Goal: Information Seeking & Learning: Check status

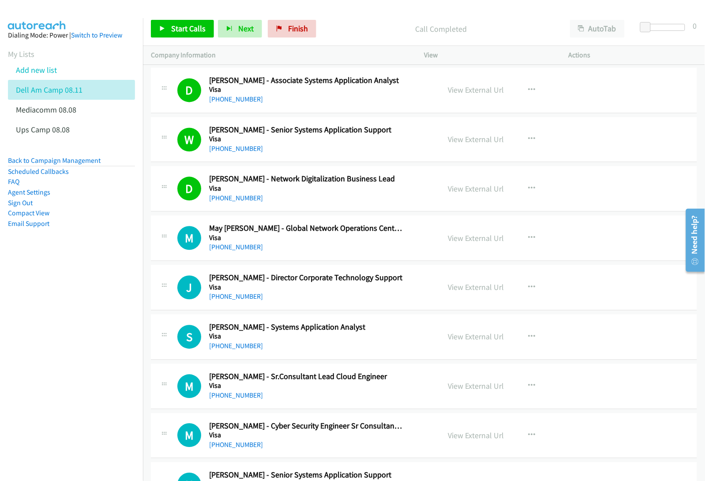
scroll to position [12, 0]
click at [471, 239] on link "View External Url" at bounding box center [476, 238] width 56 height 10
click at [469, 289] on link "View External Url" at bounding box center [476, 287] width 56 height 10
click at [466, 338] on link "View External Url" at bounding box center [476, 337] width 56 height 10
click at [470, 386] on link "View External Url" at bounding box center [476, 386] width 56 height 10
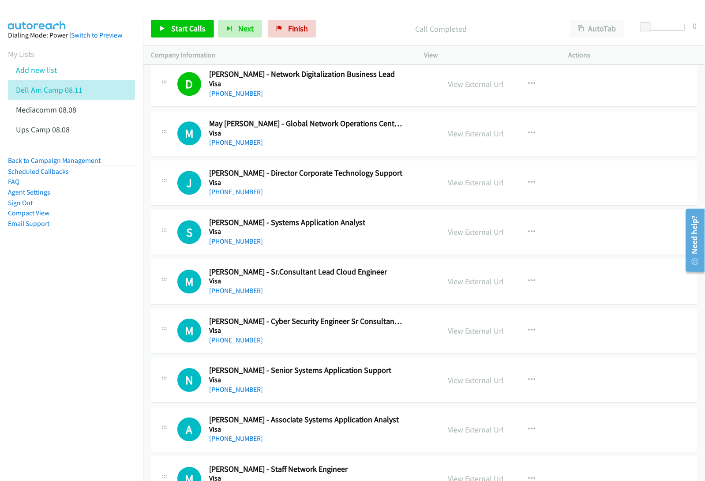
scroll to position [1569, 0]
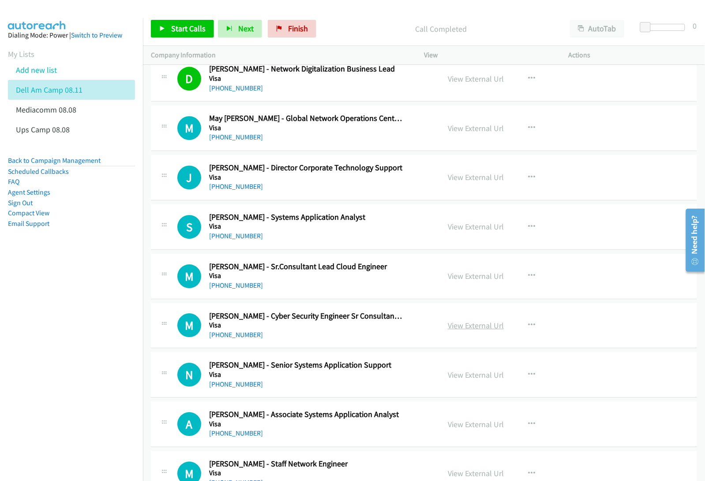
click at [467, 327] on link "View External Url" at bounding box center [476, 325] width 56 height 10
click at [471, 378] on link "View External Url" at bounding box center [476, 375] width 56 height 10
click at [473, 426] on link "View External Url" at bounding box center [476, 424] width 56 height 10
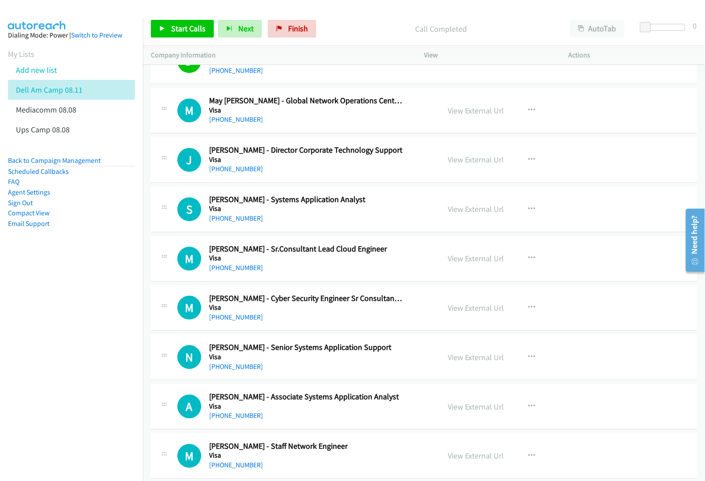
scroll to position [1624, 0]
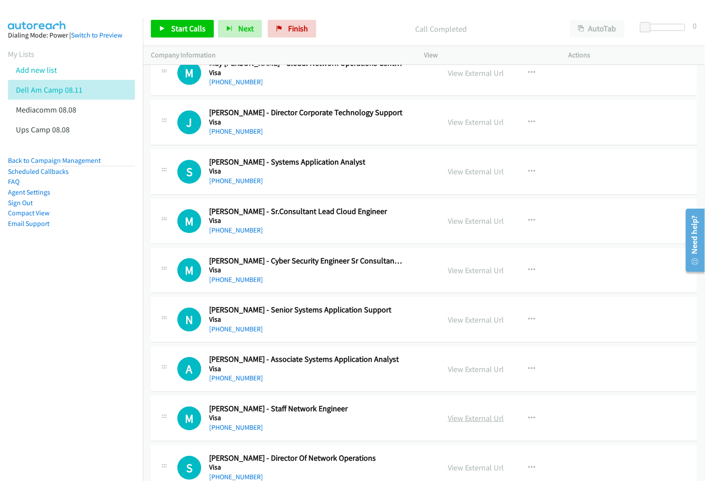
click at [471, 422] on link "View External Url" at bounding box center [476, 418] width 56 height 10
click at [462, 469] on link "View External Url" at bounding box center [476, 468] width 56 height 10
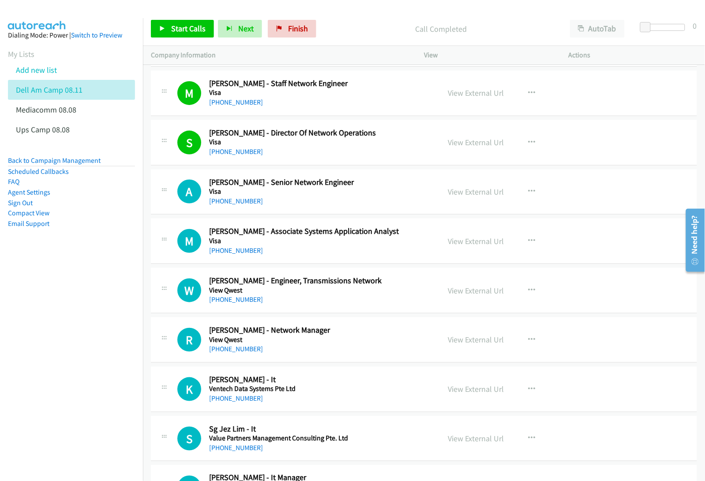
scroll to position [1955, 0]
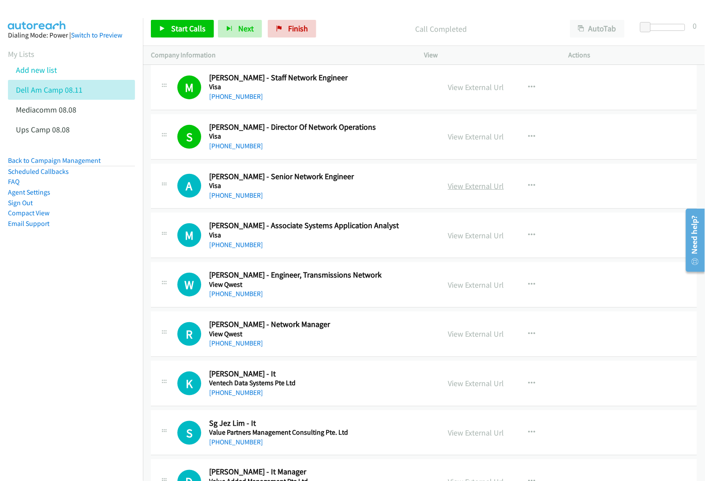
click at [468, 187] on link "View External Url" at bounding box center [476, 186] width 56 height 10
click at [459, 238] on link "View External Url" at bounding box center [476, 235] width 56 height 10
click at [467, 288] on link "View External Url" at bounding box center [476, 285] width 56 height 10
click at [469, 338] on link "View External Url" at bounding box center [476, 334] width 56 height 10
click at [479, 388] on link "View External Url" at bounding box center [476, 383] width 56 height 10
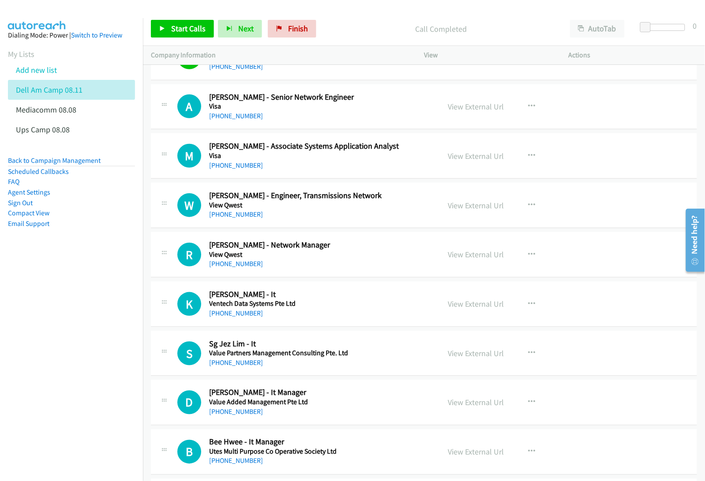
scroll to position [2066, 0]
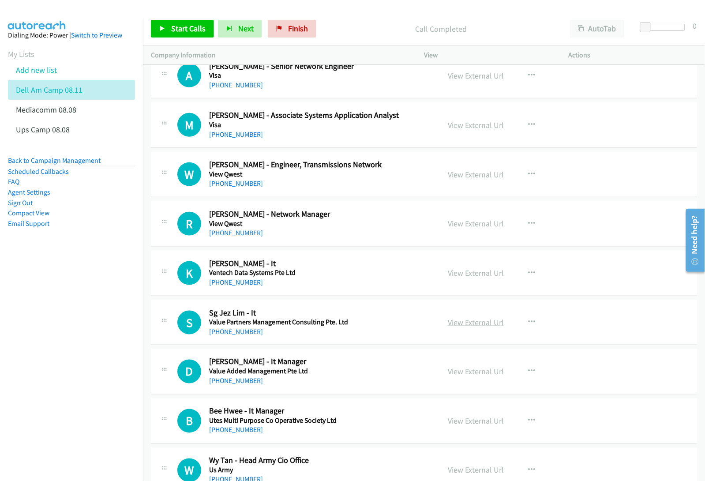
click at [474, 327] on link "View External Url" at bounding box center [476, 322] width 56 height 10
drag, startPoint x: 464, startPoint y: 371, endPoint x: 441, endPoint y: 371, distance: 22.5
click at [464, 376] on link "View External Url" at bounding box center [476, 372] width 56 height 10
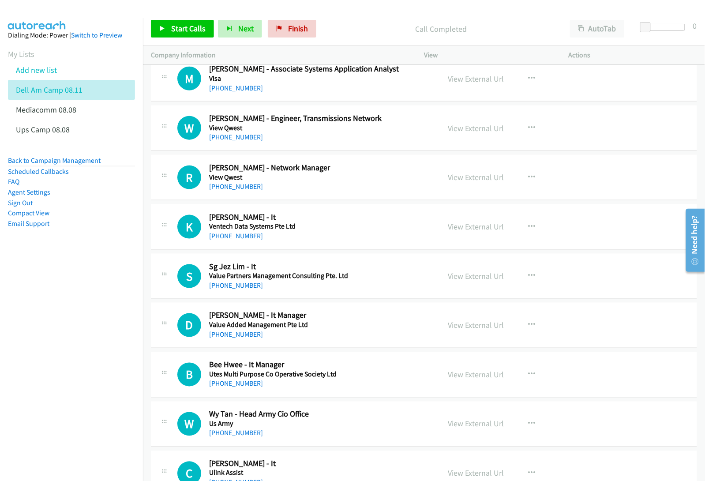
scroll to position [2121, 0]
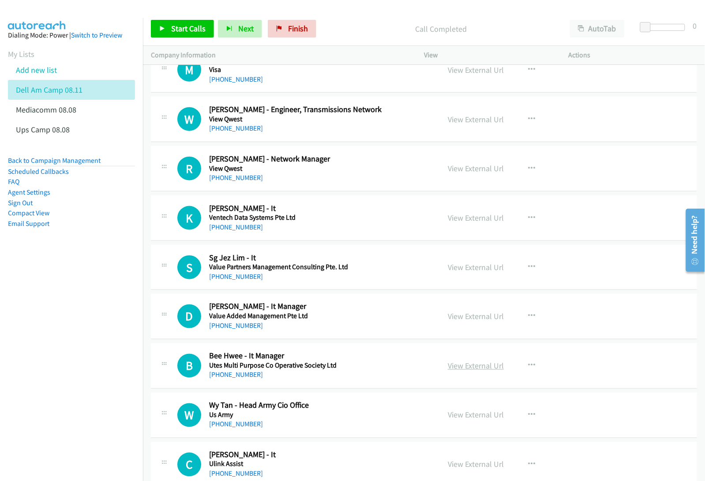
click at [465, 369] on link "View External Url" at bounding box center [476, 366] width 56 height 10
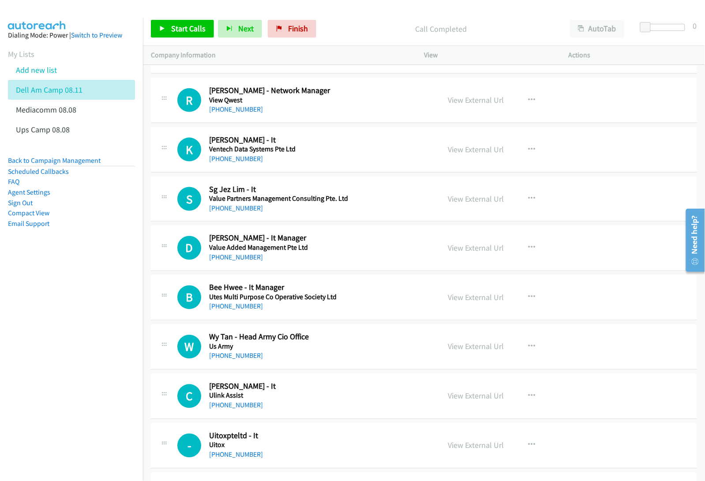
scroll to position [2231, 0]
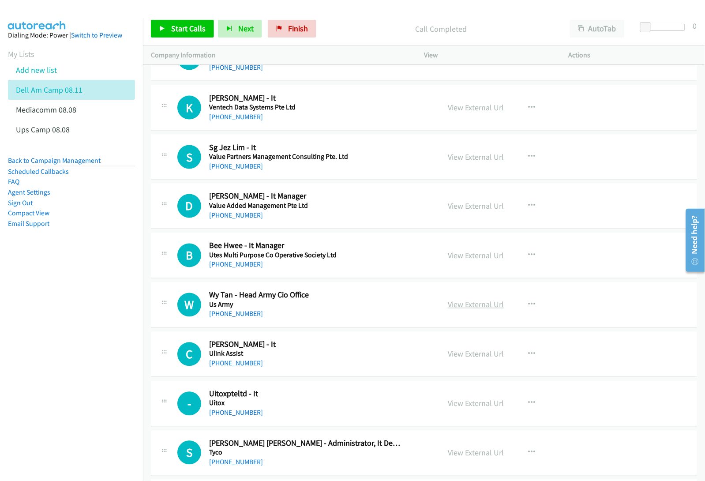
click at [461, 309] on link "View External Url" at bounding box center [476, 305] width 56 height 10
click at [471, 358] on link "View External Url" at bounding box center [476, 354] width 56 height 10
click at [468, 407] on link "View External Url" at bounding box center [476, 404] width 56 height 10
click at [478, 456] on link "View External Url" at bounding box center [476, 453] width 56 height 10
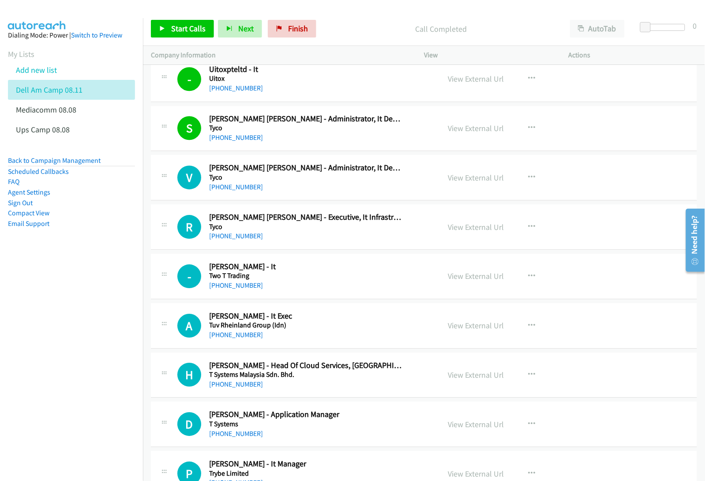
scroll to position [2562, 0]
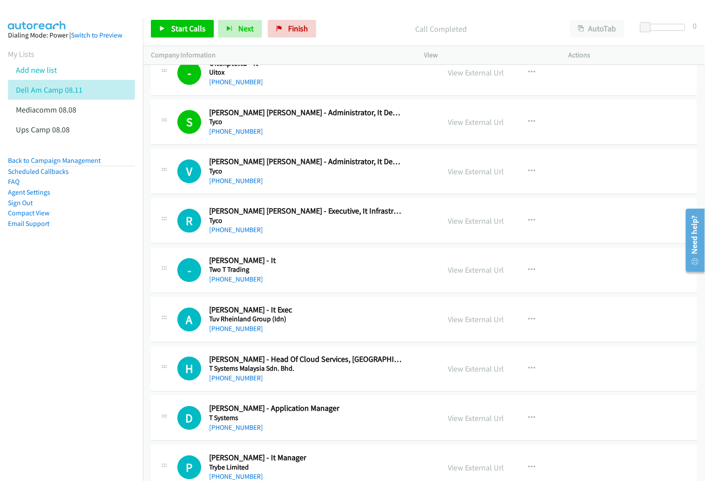
drag, startPoint x: 453, startPoint y: 224, endPoint x: 471, endPoint y: 252, distance: 33.9
click at [465, 224] on link "View External Url" at bounding box center [476, 221] width 56 height 10
click at [462, 272] on link "View External Url" at bounding box center [476, 270] width 56 height 10
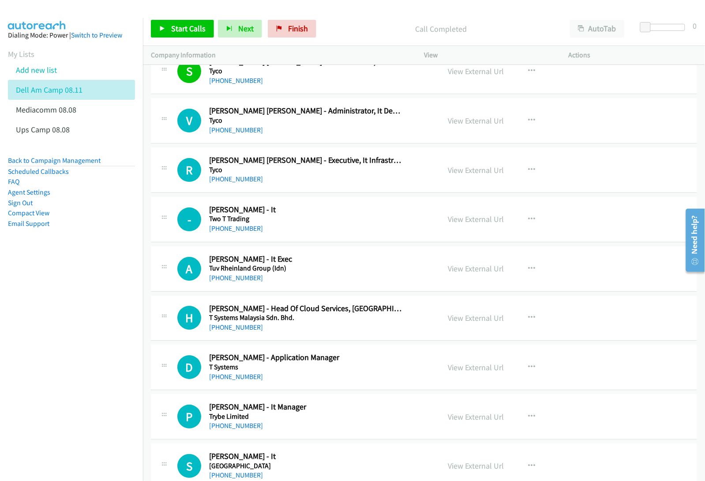
scroll to position [2617, 0]
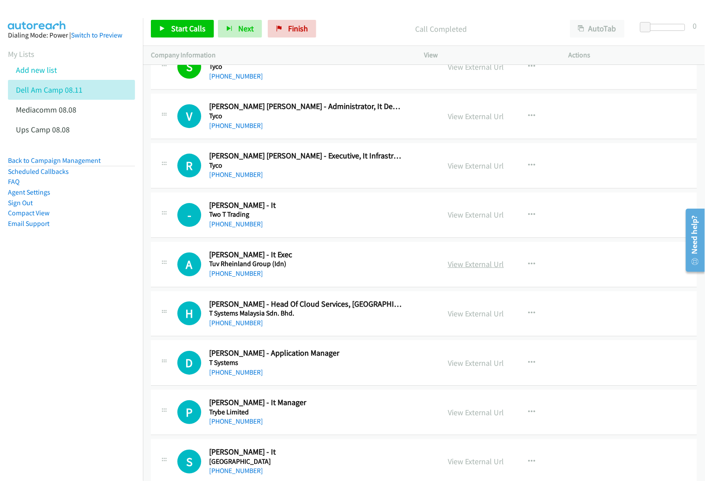
click at [463, 268] on link "View External Url" at bounding box center [476, 264] width 56 height 10
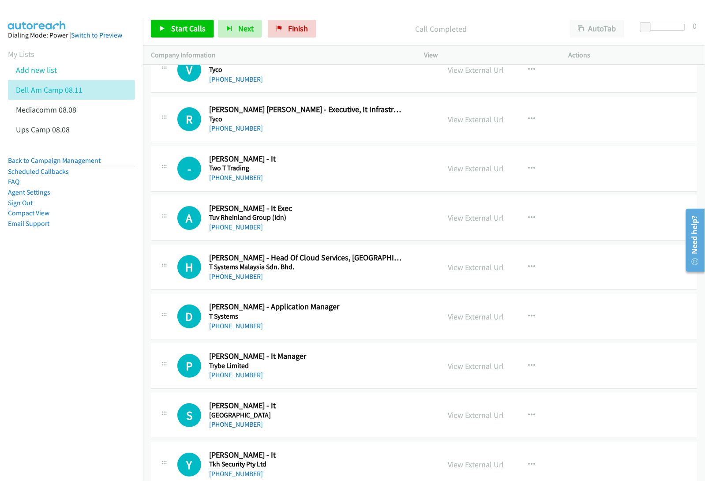
scroll to position [2672, 0]
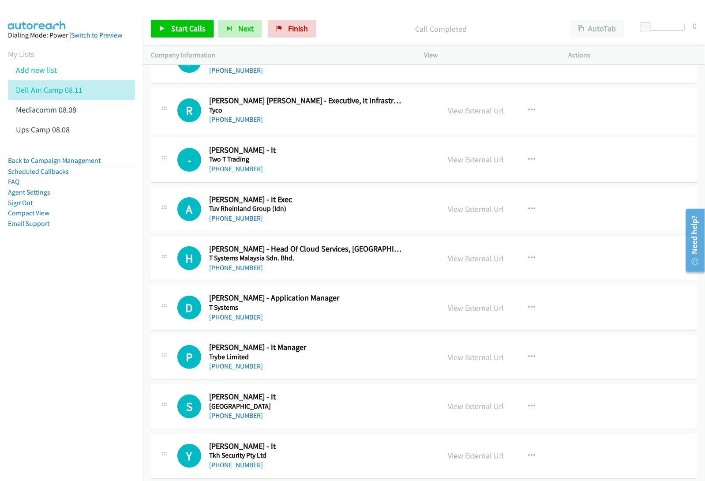
click at [467, 263] on link "View External Url" at bounding box center [476, 258] width 56 height 10
click at [467, 310] on link "View External Url" at bounding box center [476, 308] width 56 height 10
click at [469, 361] on link "View External Url" at bounding box center [476, 357] width 56 height 10
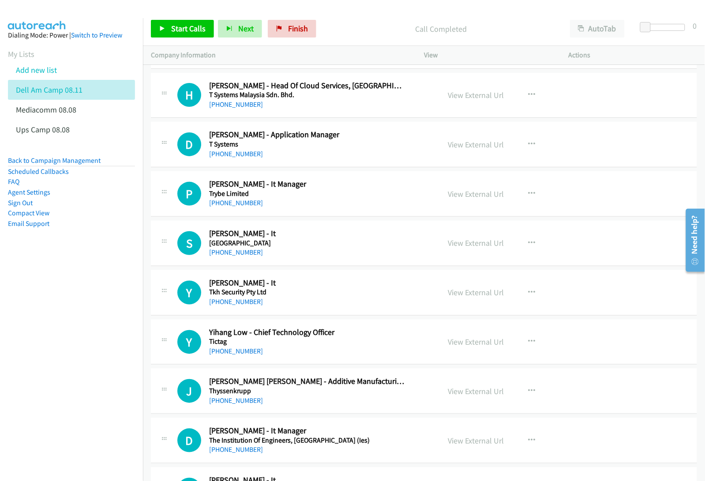
scroll to position [2838, 0]
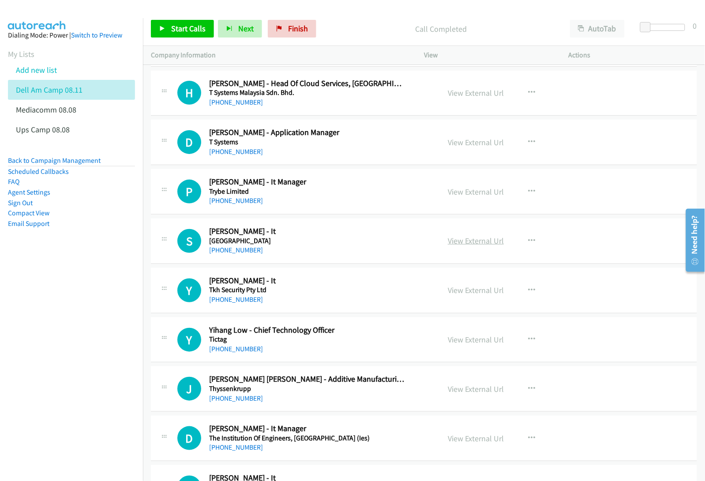
click at [465, 244] on link "View External Url" at bounding box center [476, 241] width 56 height 10
click at [454, 294] on link "View External Url" at bounding box center [476, 290] width 56 height 10
click at [458, 343] on link "View External Url" at bounding box center [476, 340] width 56 height 10
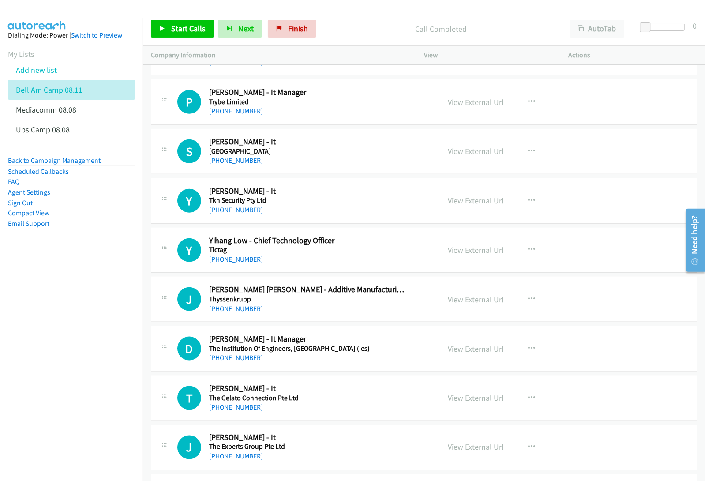
scroll to position [2948, 0]
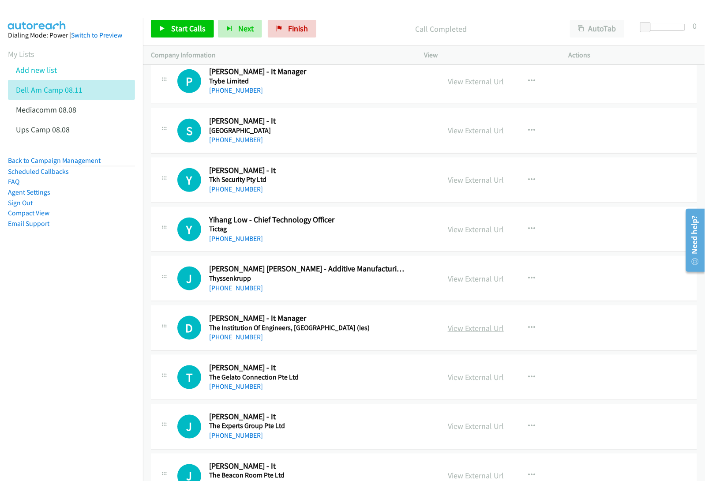
click at [466, 333] on link "View External Url" at bounding box center [476, 328] width 56 height 10
click at [467, 283] on link "View External Url" at bounding box center [476, 279] width 56 height 10
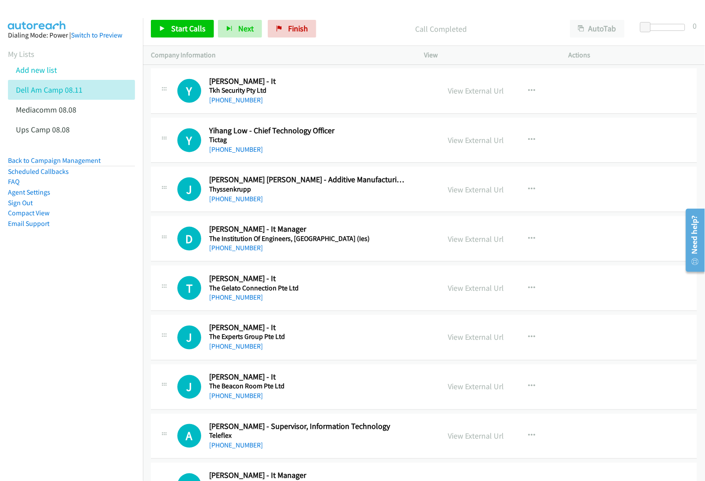
scroll to position [3059, 0]
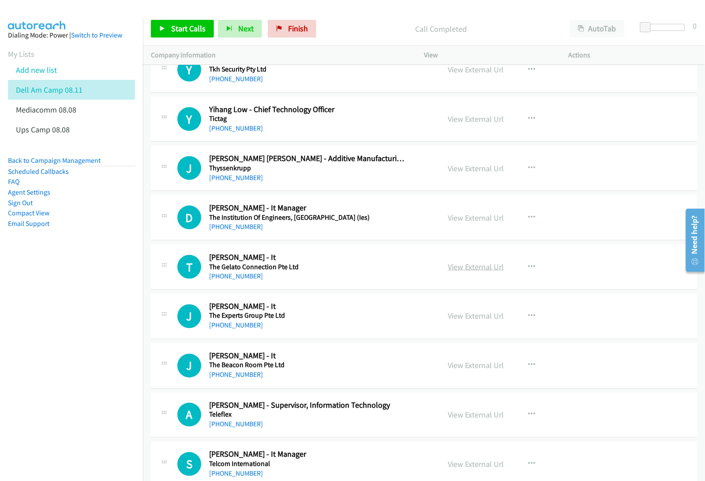
click at [460, 272] on link "View External Url" at bounding box center [476, 267] width 56 height 10
click at [470, 321] on link "View External Url" at bounding box center [476, 316] width 56 height 10
click at [461, 371] on link "View External Url" at bounding box center [476, 366] width 56 height 10
click at [467, 420] on link "View External Url" at bounding box center [476, 415] width 56 height 10
click at [467, 469] on link "View External Url" at bounding box center [476, 464] width 56 height 10
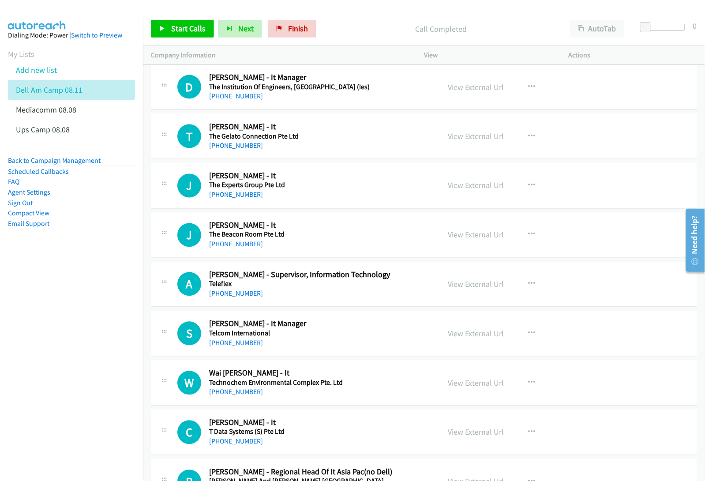
scroll to position [3224, 0]
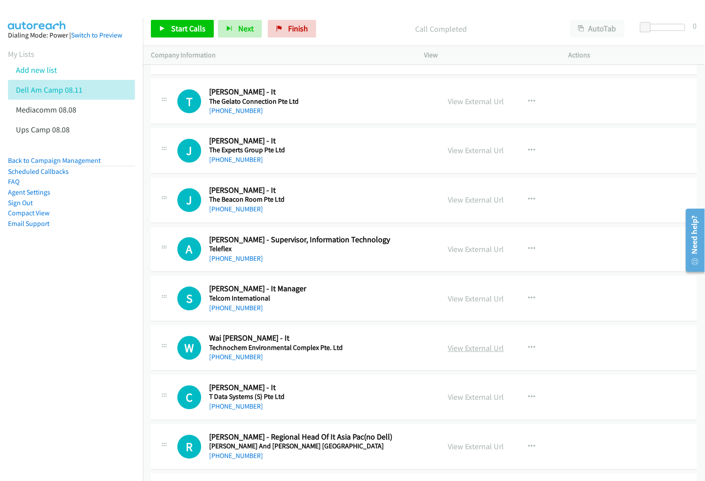
click at [455, 354] on link "View External Url" at bounding box center [476, 348] width 56 height 10
click at [461, 400] on link "View External Url" at bounding box center [476, 397] width 56 height 10
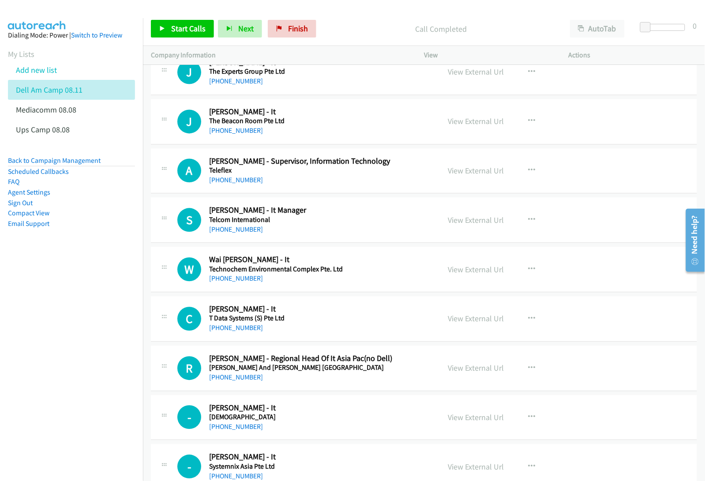
scroll to position [3335, 0]
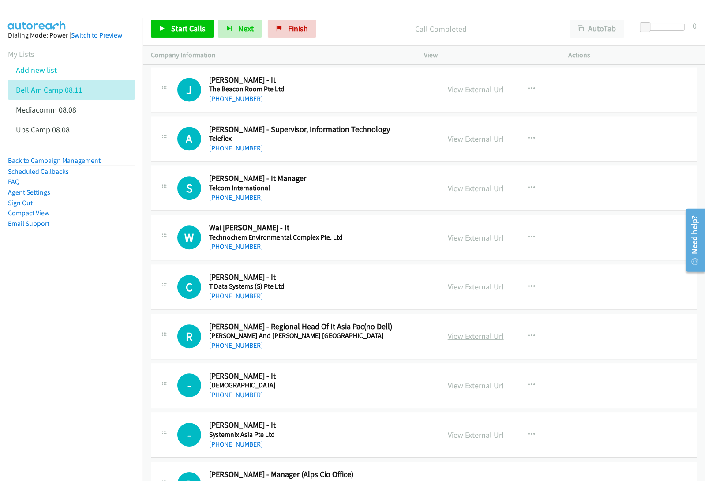
click at [466, 342] on link "View External Url" at bounding box center [476, 336] width 56 height 10
click at [467, 391] on link "View External Url" at bounding box center [476, 386] width 56 height 10
click at [478, 440] on link "View External Url" at bounding box center [476, 435] width 56 height 10
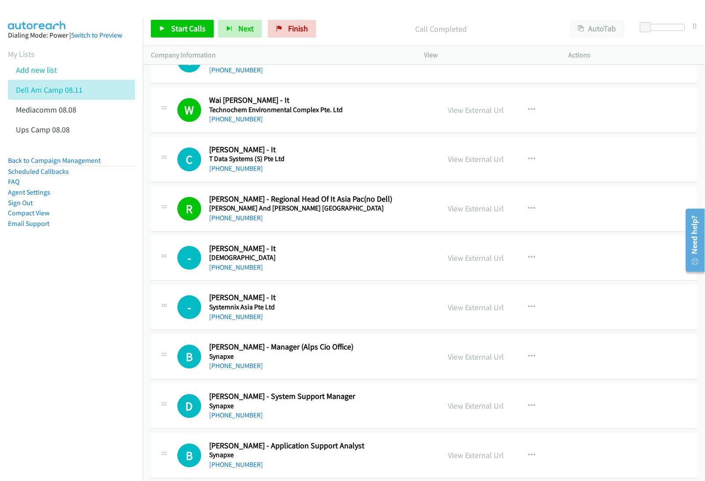
scroll to position [3500, 0]
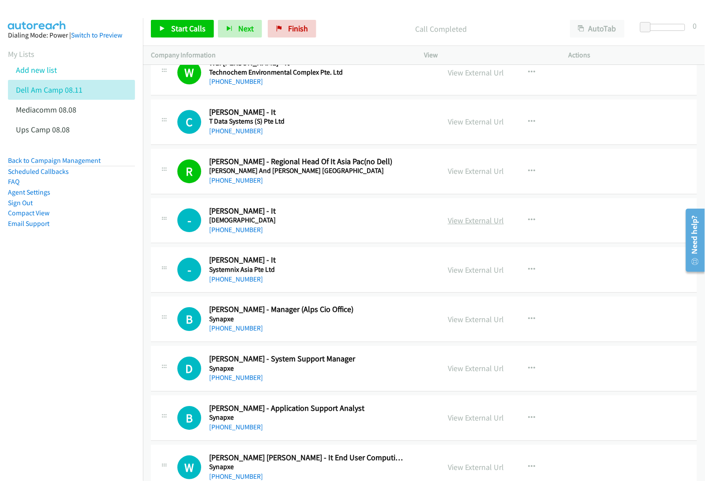
click at [464, 226] on link "View External Url" at bounding box center [476, 220] width 56 height 10
click at [464, 275] on link "View External Url" at bounding box center [476, 270] width 56 height 10
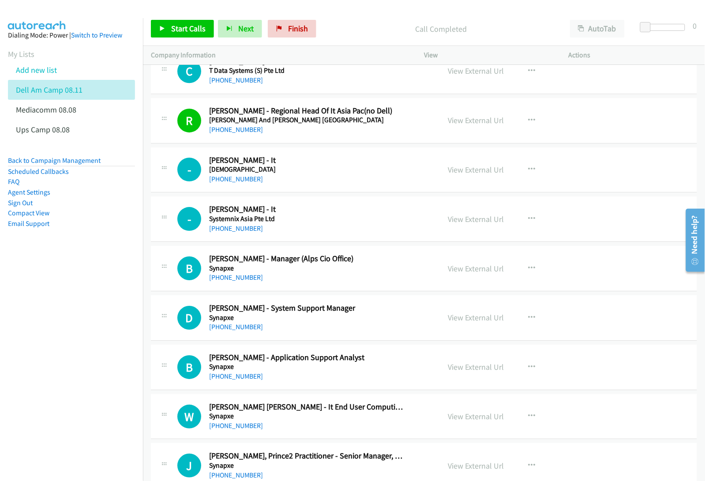
scroll to position [3555, 0]
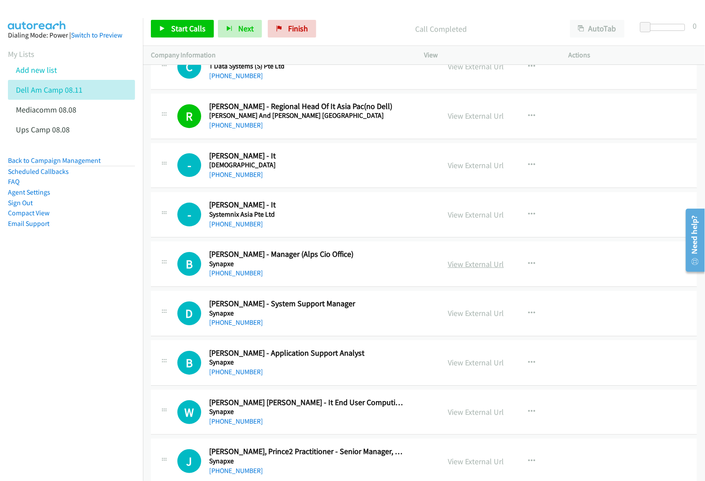
click at [469, 269] on link "View External Url" at bounding box center [476, 264] width 56 height 10
click at [463, 318] on link "View External Url" at bounding box center [476, 313] width 56 height 10
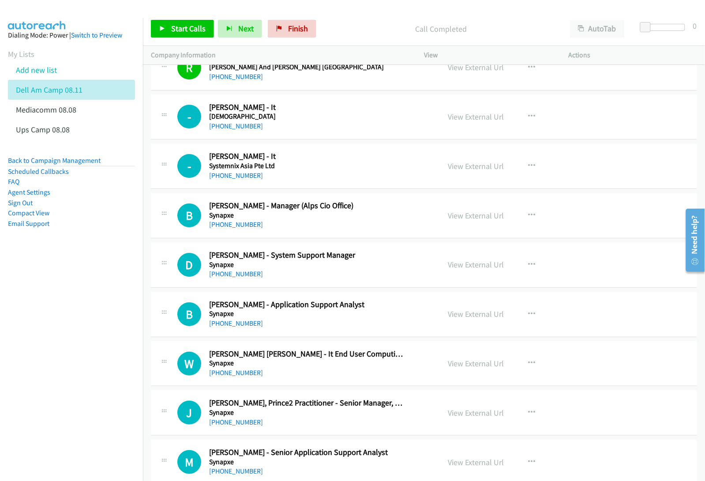
scroll to position [3610, 0]
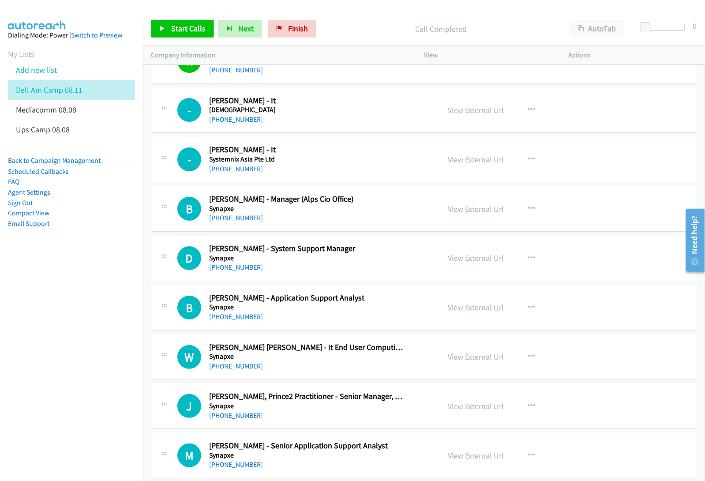
click at [480, 312] on link "View External Url" at bounding box center [476, 307] width 56 height 10
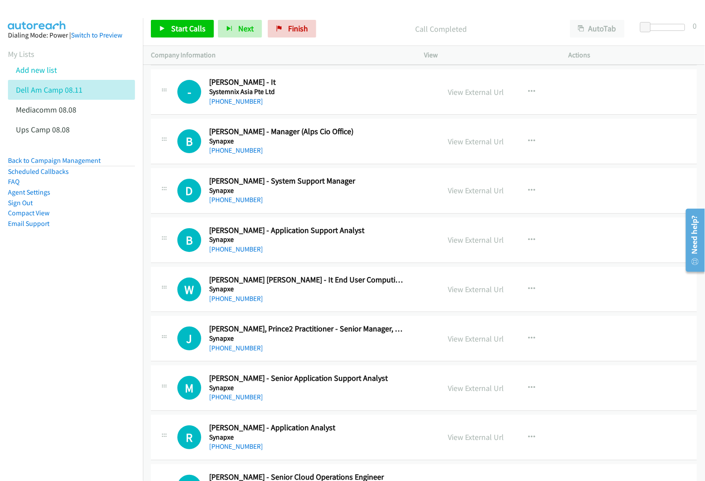
scroll to position [3721, 0]
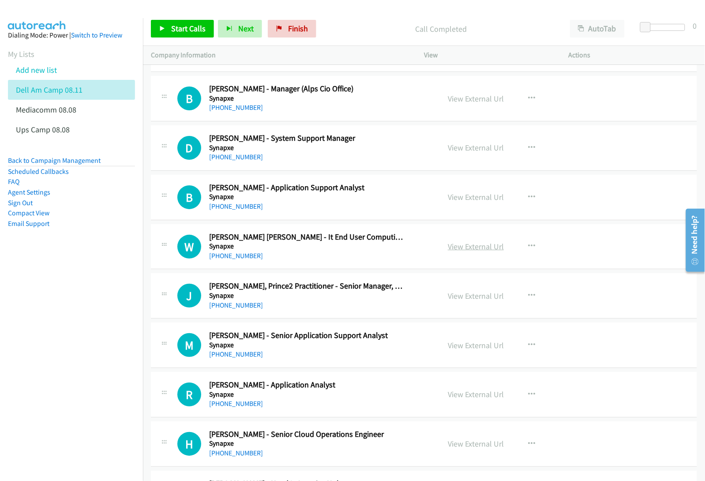
click at [460, 252] on link "View External Url" at bounding box center [476, 246] width 56 height 10
click at [460, 301] on link "View External Url" at bounding box center [476, 296] width 56 height 10
click at [478, 350] on link "View External Url" at bounding box center [476, 345] width 56 height 10
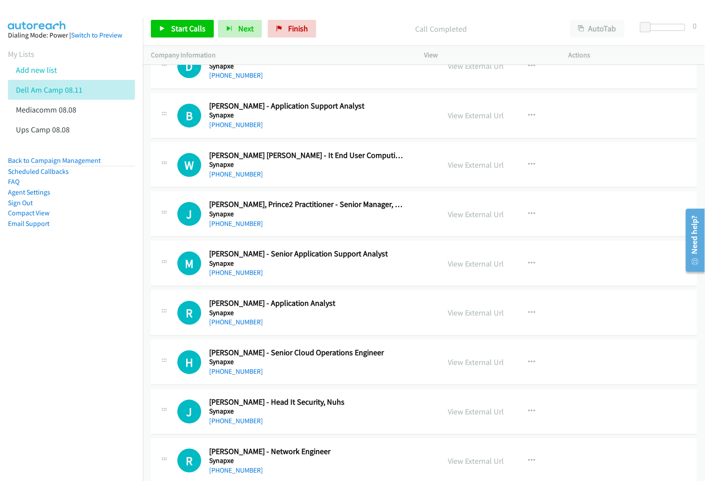
scroll to position [3831, 0]
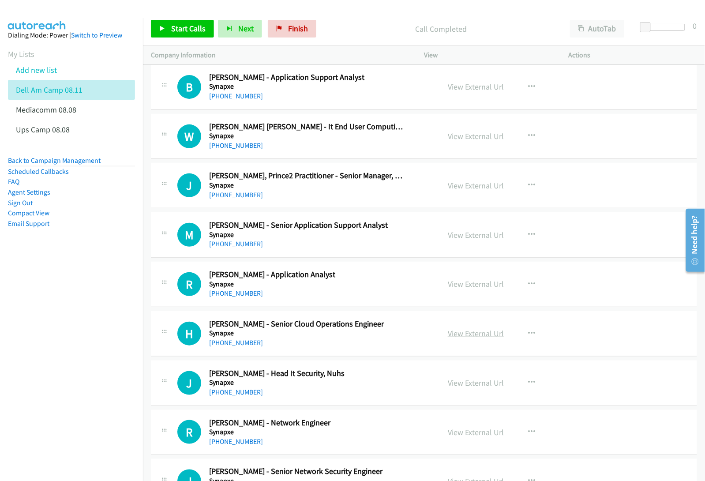
click at [459, 339] on link "View External Url" at bounding box center [476, 333] width 56 height 10
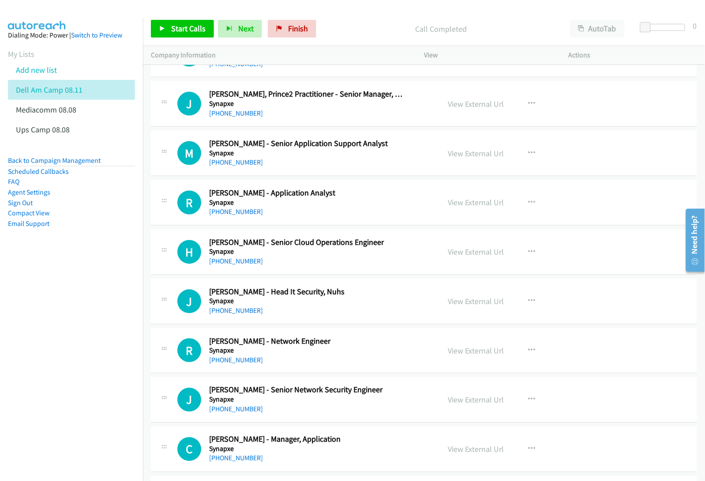
scroll to position [3941, 0]
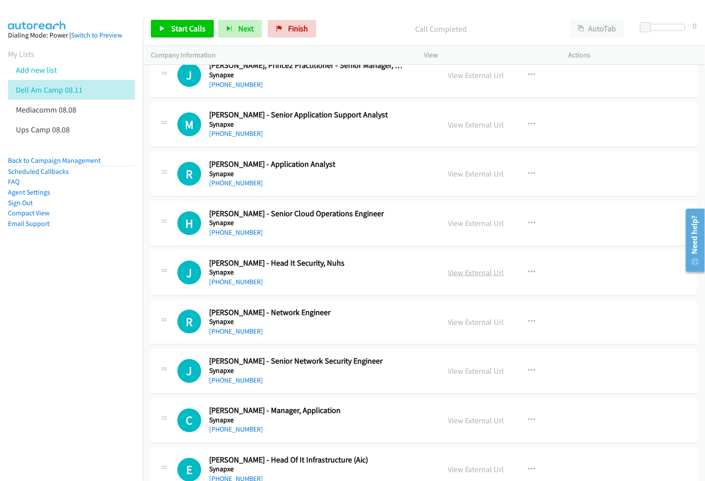
click at [453, 278] on link "View External Url" at bounding box center [476, 272] width 56 height 10
click at [473, 327] on link "View External Url" at bounding box center [476, 322] width 56 height 10
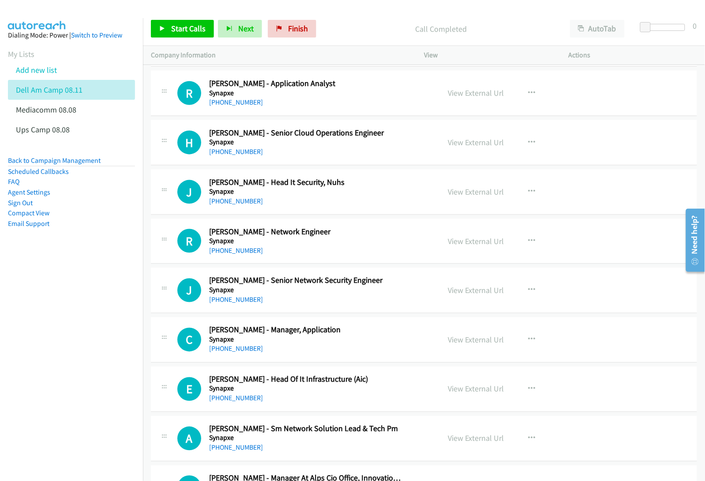
scroll to position [4052, 0]
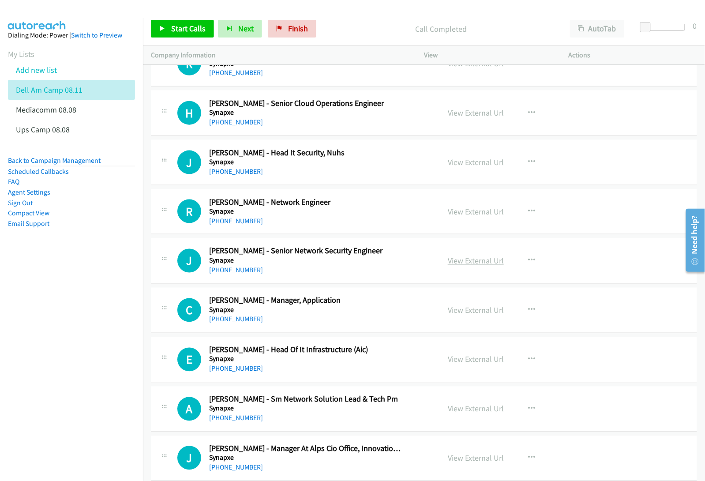
click at [474, 266] on link "View External Url" at bounding box center [476, 261] width 56 height 10
click at [461, 316] on link "View External Url" at bounding box center [476, 310] width 56 height 10
click at [476, 364] on link "View External Url" at bounding box center [476, 359] width 56 height 10
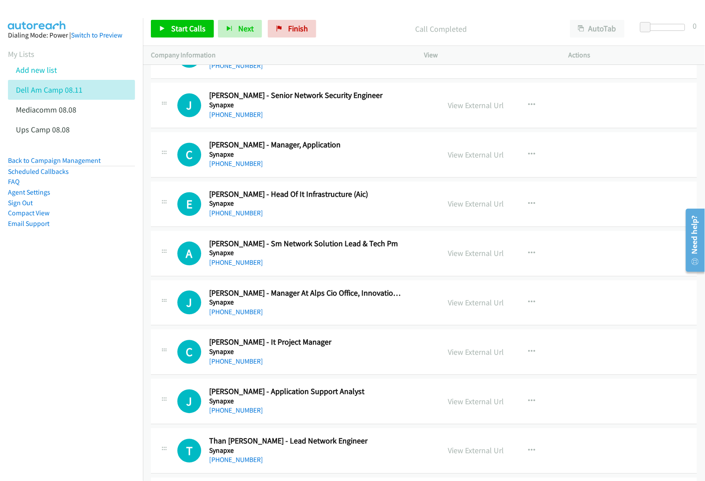
scroll to position [4217, 0]
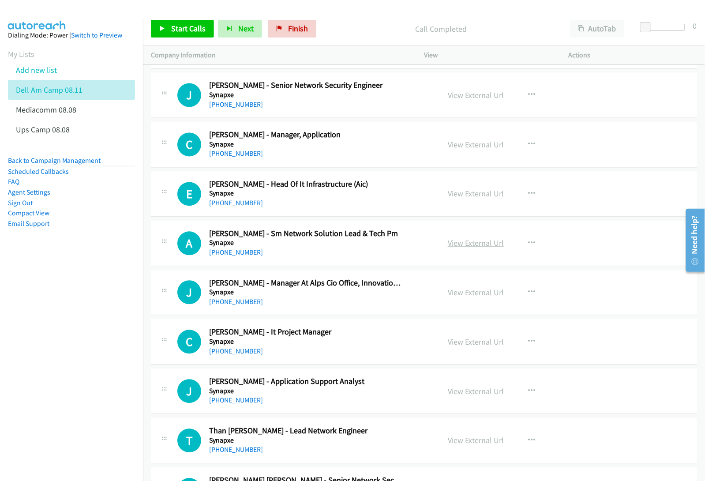
click at [455, 248] on link "View External Url" at bounding box center [476, 243] width 56 height 10
click at [474, 298] on link "View External Url" at bounding box center [476, 293] width 56 height 10
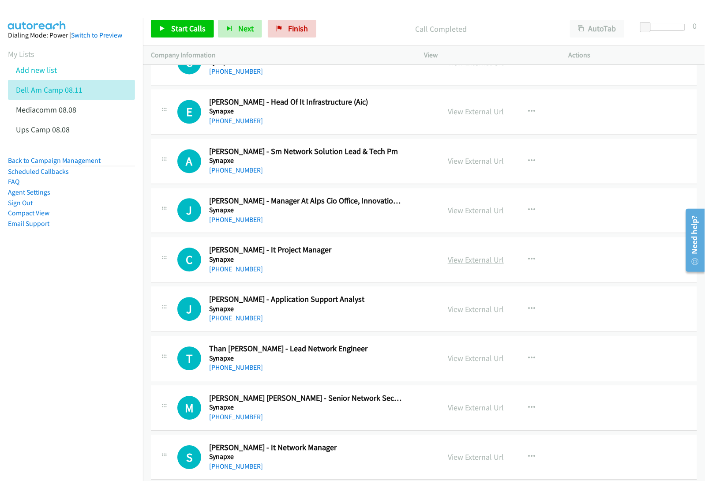
scroll to position [4328, 0]
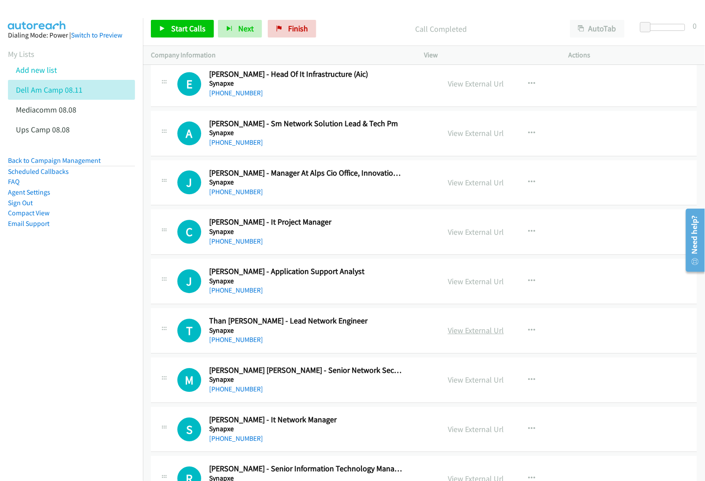
click at [469, 335] on link "View External Url" at bounding box center [476, 330] width 56 height 10
click at [467, 385] on link "View External Url" at bounding box center [476, 380] width 56 height 10
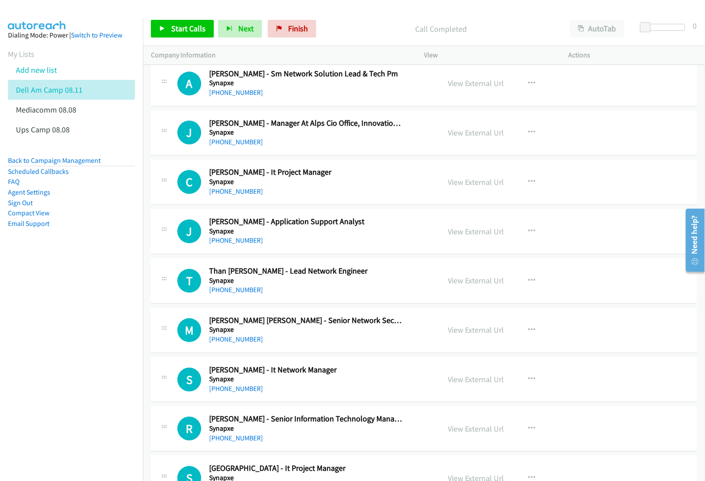
scroll to position [4383, 0]
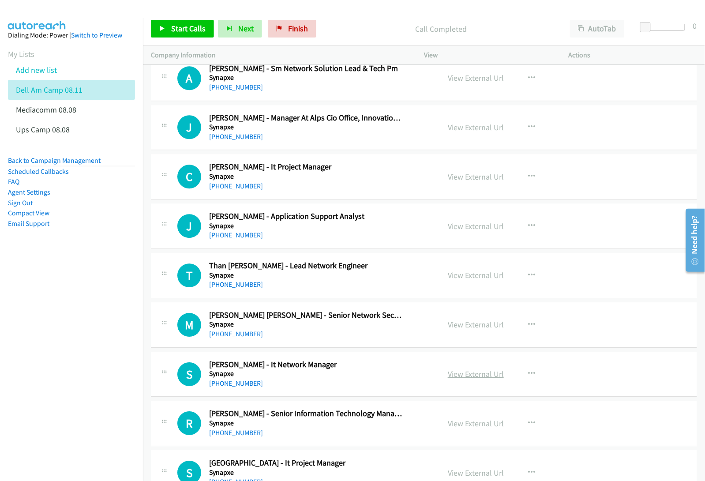
click at [459, 379] on link "View External Url" at bounding box center [476, 374] width 56 height 10
click at [467, 429] on link "View External Url" at bounding box center [476, 423] width 56 height 10
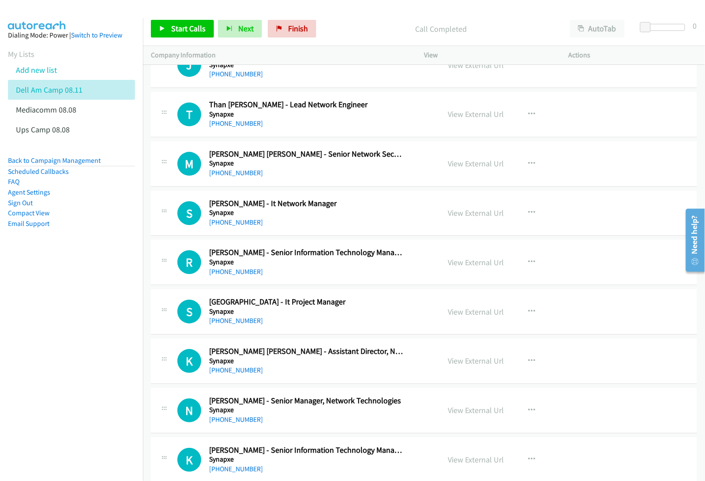
scroll to position [4548, 0]
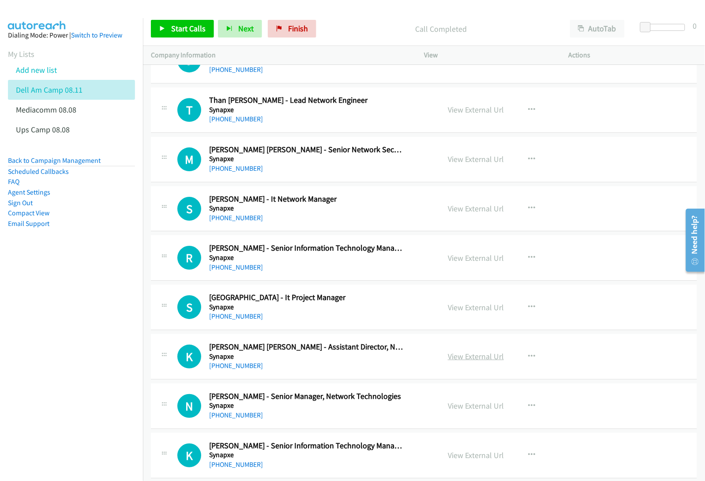
click at [464, 361] on link "View External Url" at bounding box center [476, 356] width 56 height 10
click at [466, 411] on link "View External Url" at bounding box center [476, 406] width 56 height 10
click at [471, 460] on link "View External Url" at bounding box center [476, 455] width 56 height 10
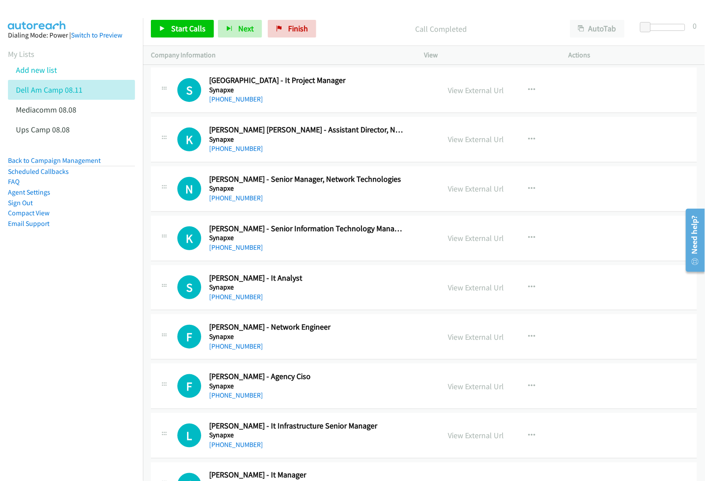
scroll to position [4769, 0]
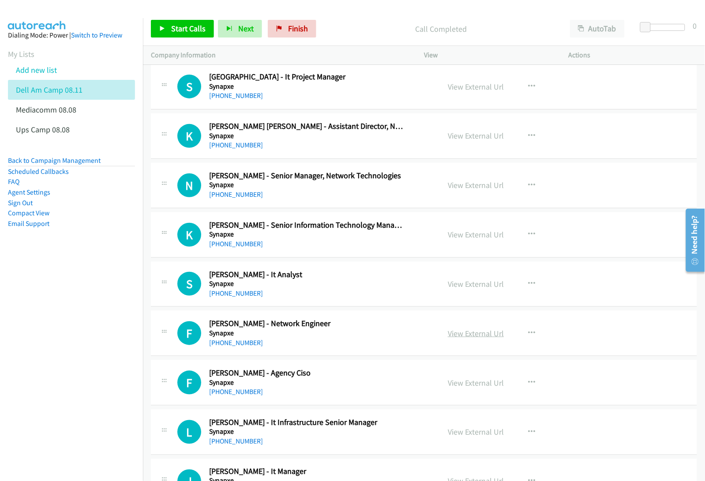
click at [472, 339] on link "View External Url" at bounding box center [476, 333] width 56 height 10
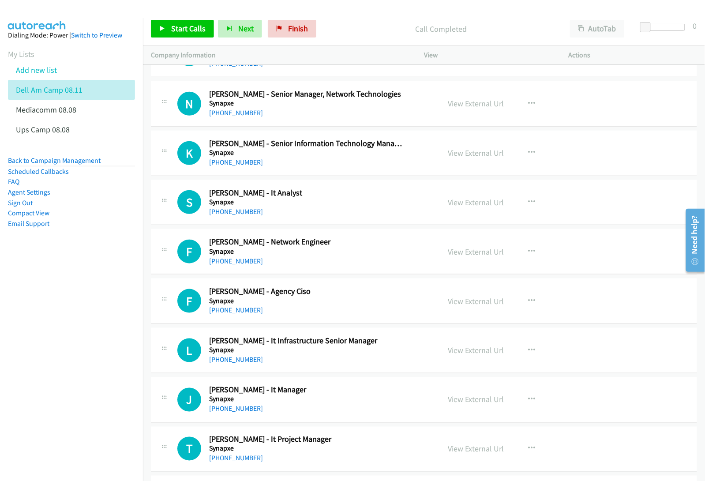
scroll to position [4879, 0]
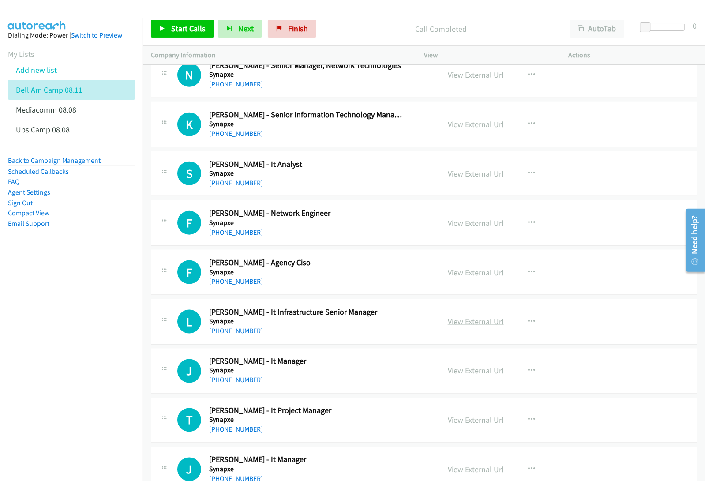
click at [473, 327] on link "View External Url" at bounding box center [476, 321] width 56 height 10
click at [463, 376] on link "View External Url" at bounding box center [476, 371] width 56 height 10
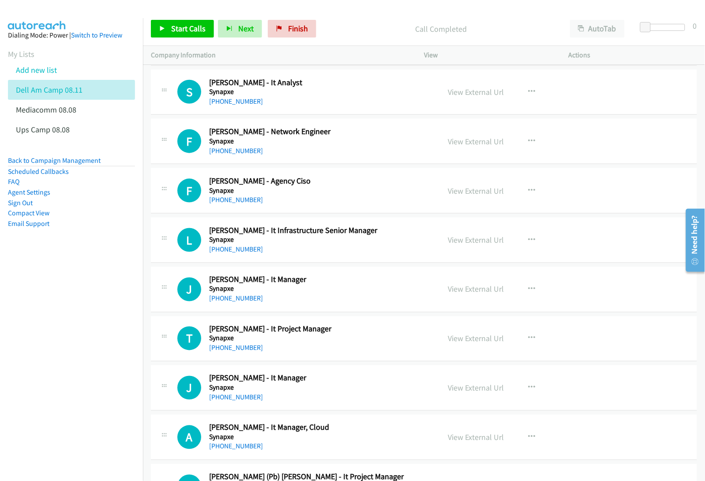
scroll to position [4990, 0]
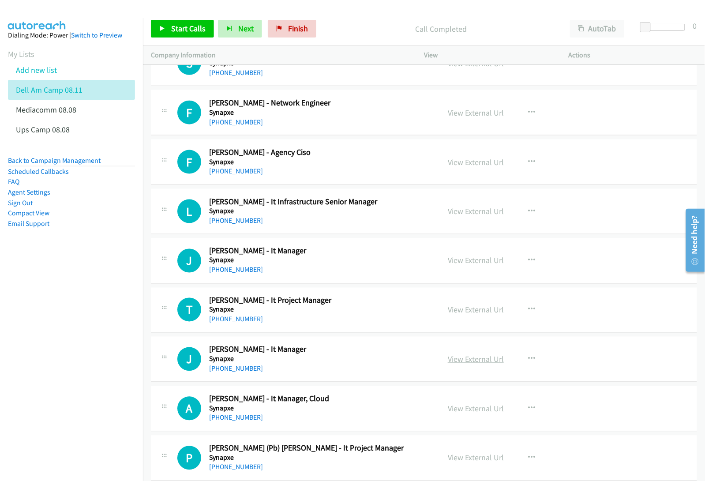
click at [456, 365] on link "View External Url" at bounding box center [476, 359] width 56 height 10
click at [457, 414] on link "View External Url" at bounding box center [476, 409] width 56 height 10
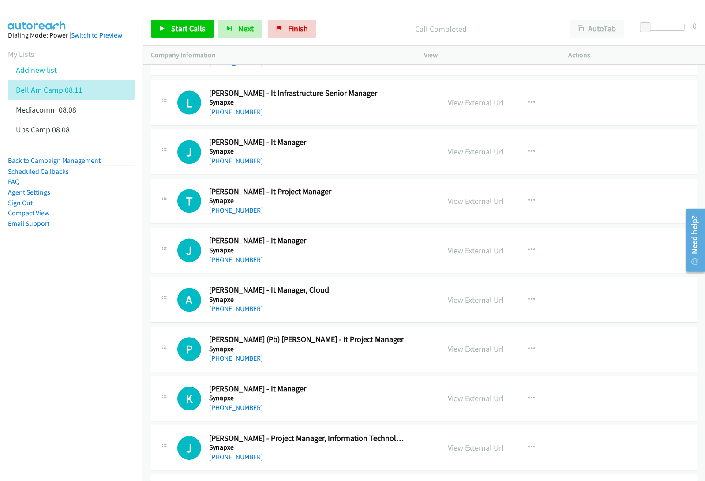
scroll to position [5100, 0]
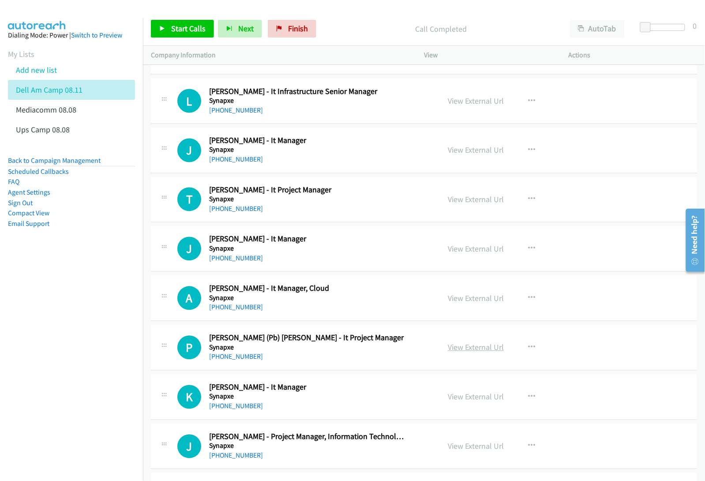
click at [470, 353] on link "View External Url" at bounding box center [476, 348] width 56 height 10
click at [468, 402] on link "View External Url" at bounding box center [476, 397] width 56 height 10
click at [470, 452] on link "View External Url" at bounding box center [476, 446] width 56 height 10
